Goal: Use online tool/utility

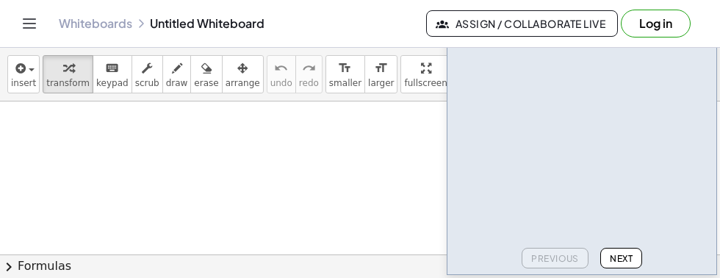
click at [404, 78] on span "fullscreen" at bounding box center [425, 83] width 43 height 10
click at [401, 76] on button "fullscreen" at bounding box center [426, 74] width 50 height 38
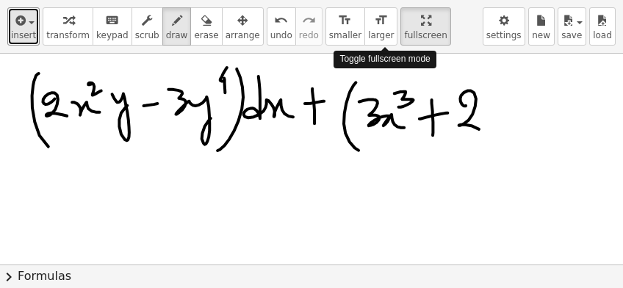
click at [24, 30] on span "insert" at bounding box center [23, 35] width 25 height 10
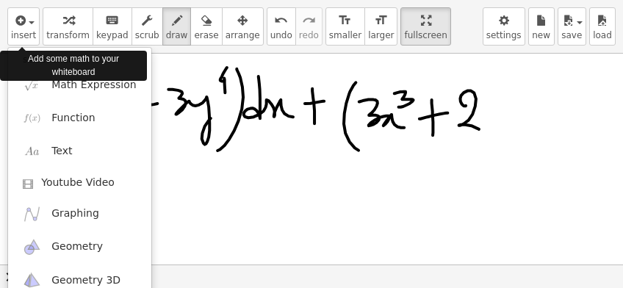
click at [25, 21] on div at bounding box center [311, 144] width 623 height 288
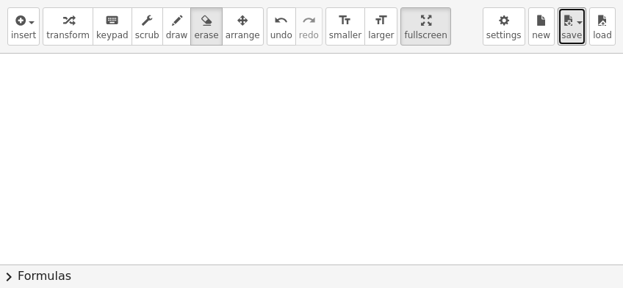
click at [580, 9] on button "save" at bounding box center [572, 26] width 29 height 38
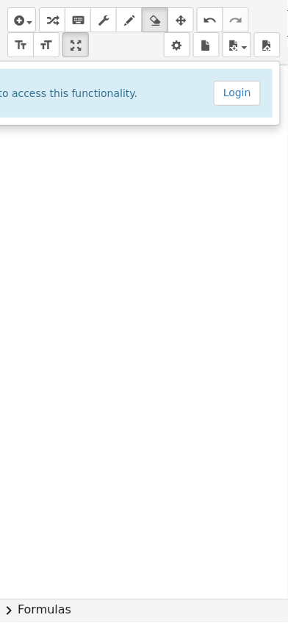
click at [148, 617] on div at bounding box center [144, 311] width 288 height 623
